Goal: Task Accomplishment & Management: Manage account settings

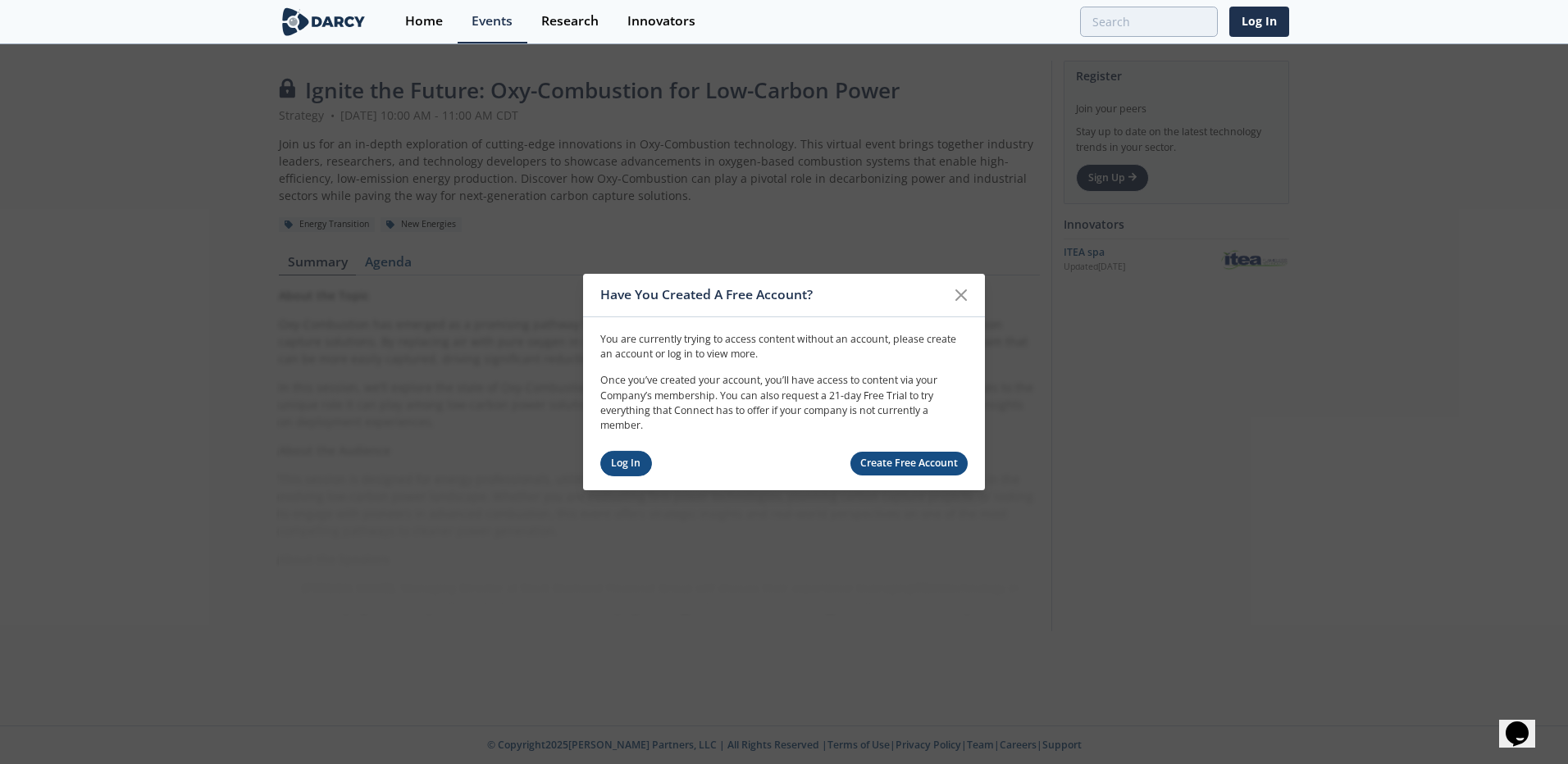
click at [622, 459] on link "Log In" at bounding box center [626, 463] width 51 height 25
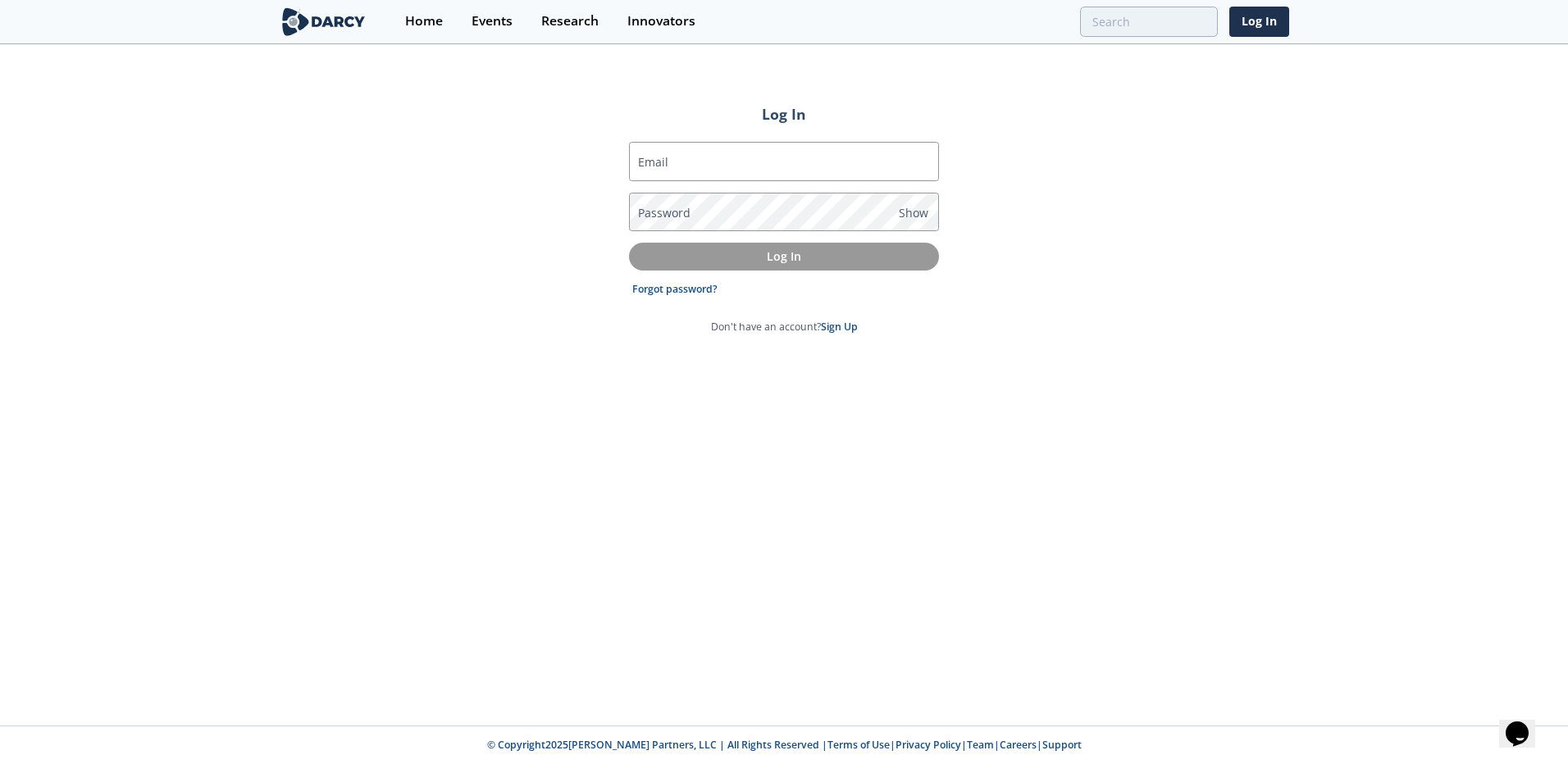
type input "[PERSON_NAME][EMAIL_ADDRESS][DOMAIN_NAME]"
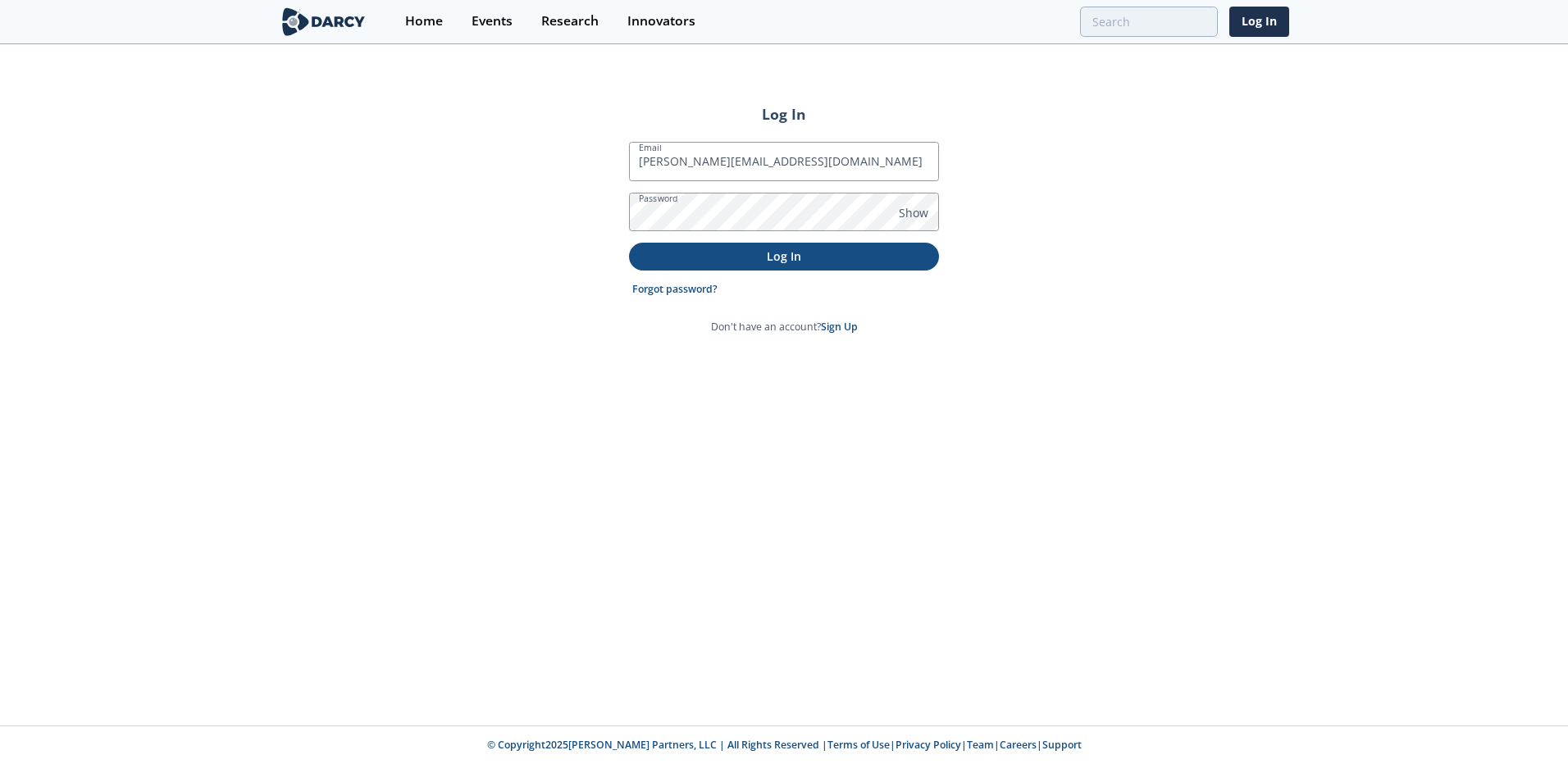
click at [706, 265] on button "Log In" at bounding box center [783, 256] width 310 height 27
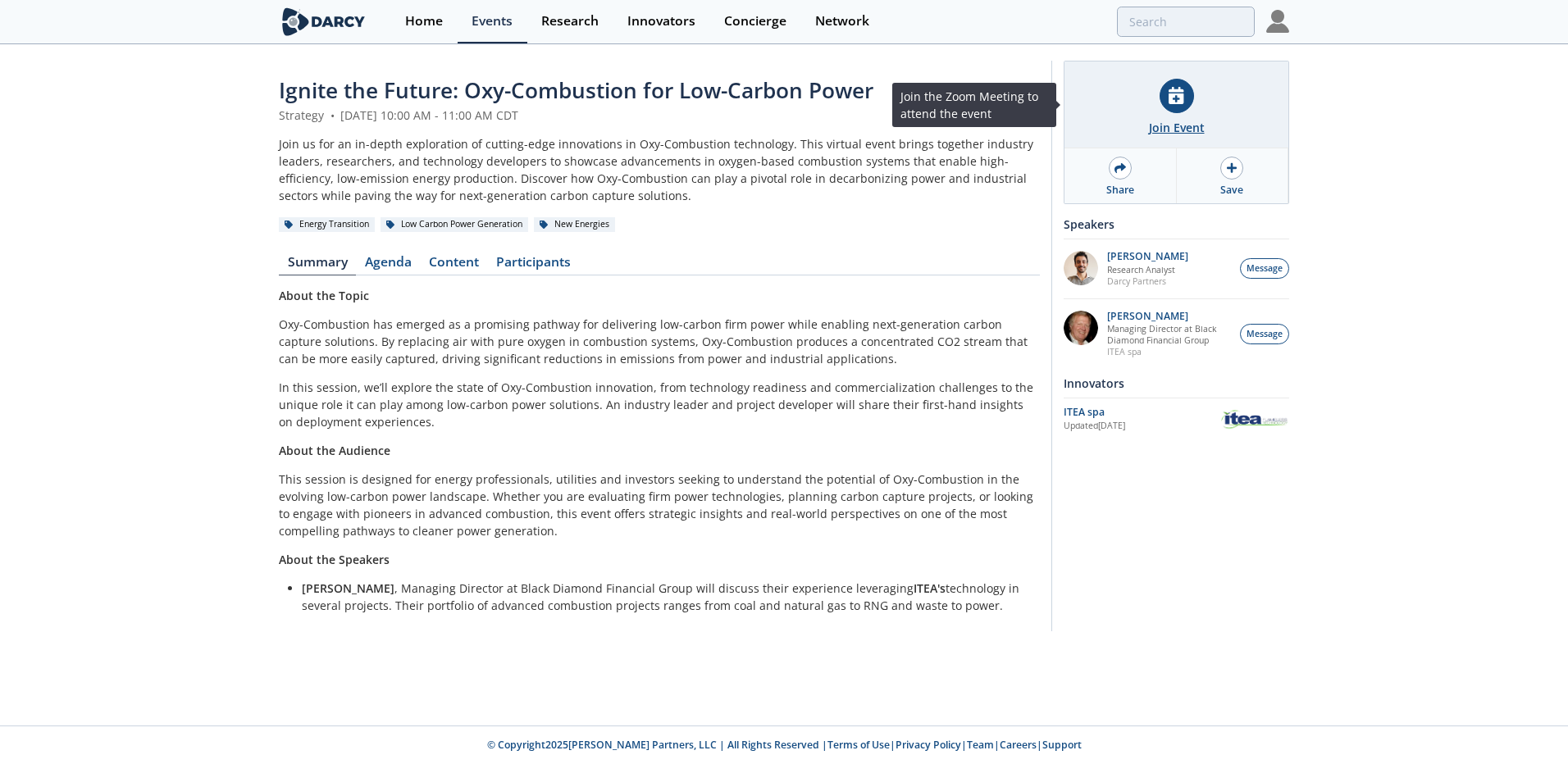
click at [1184, 110] on div at bounding box center [1177, 96] width 34 height 34
